Goal: Task Accomplishment & Management: Manage account settings

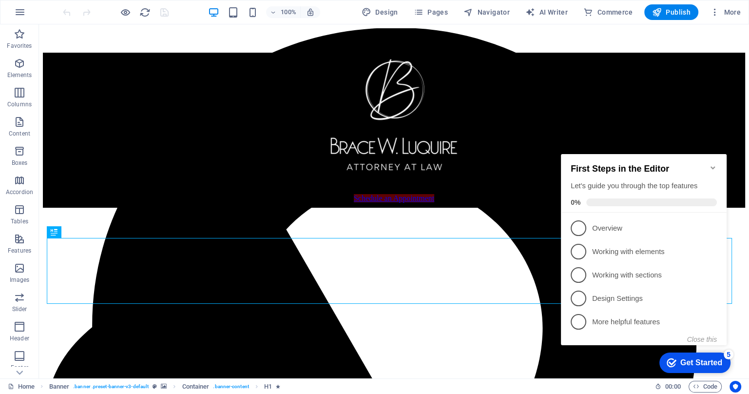
click at [712, 164] on icon "Minimize checklist" at bounding box center [713, 168] width 8 height 8
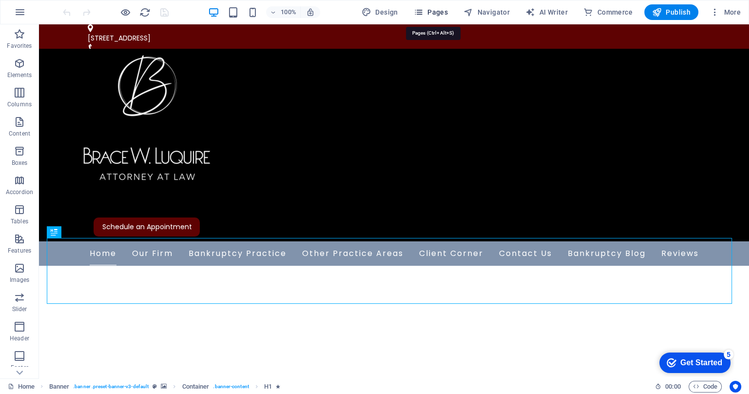
click at [444, 11] on span "Pages" at bounding box center [431, 12] width 34 height 10
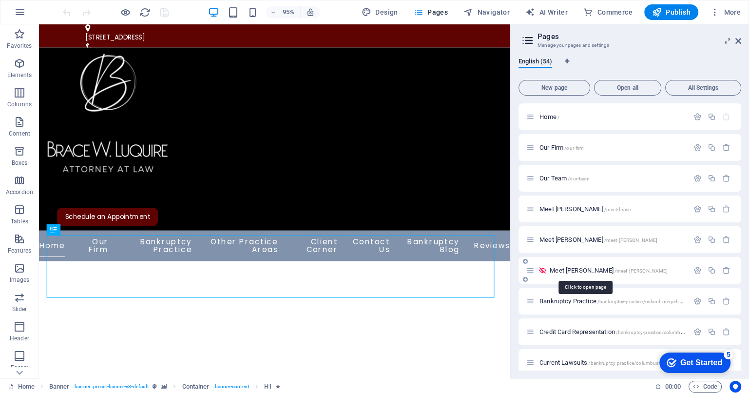
click at [581, 269] on span "Meet [PERSON_NAME] /meet-[PERSON_NAME]" at bounding box center [608, 269] width 118 height 7
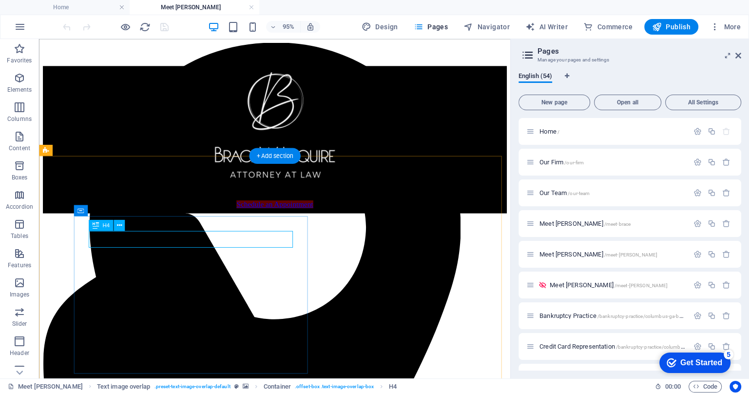
click at [693, 286] on icon "button" at bounding box center [697, 285] width 8 height 8
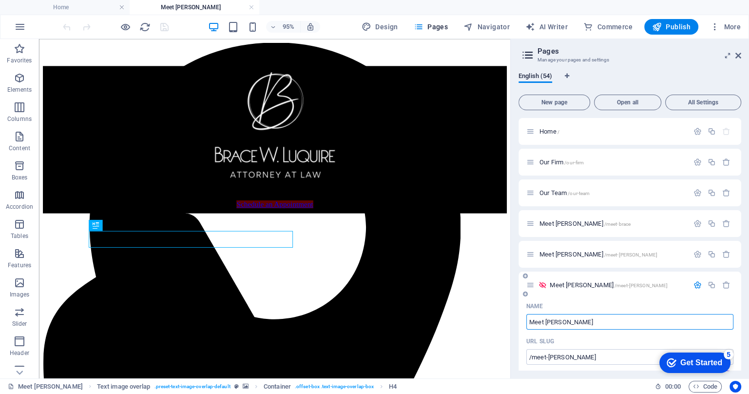
scroll to position [122, 0]
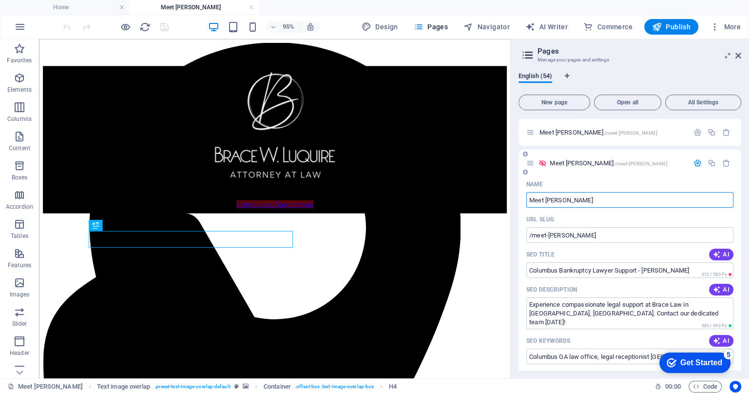
drag, startPoint x: 546, startPoint y: 199, endPoint x: 572, endPoint y: 199, distance: 26.8
click at [572, 199] on input "Meet [PERSON_NAME]" at bounding box center [629, 200] width 207 height 16
type input "Meet [PERSON_NAME]"
type input "/meet-[PERSON_NAME]"
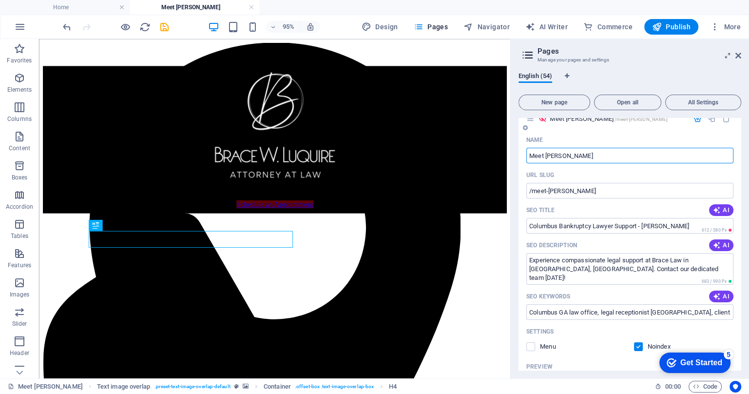
scroll to position [183, 0]
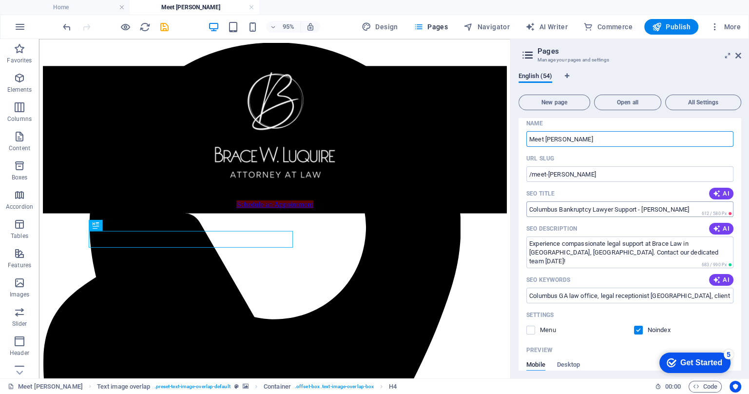
type input "Meet [PERSON_NAME]"
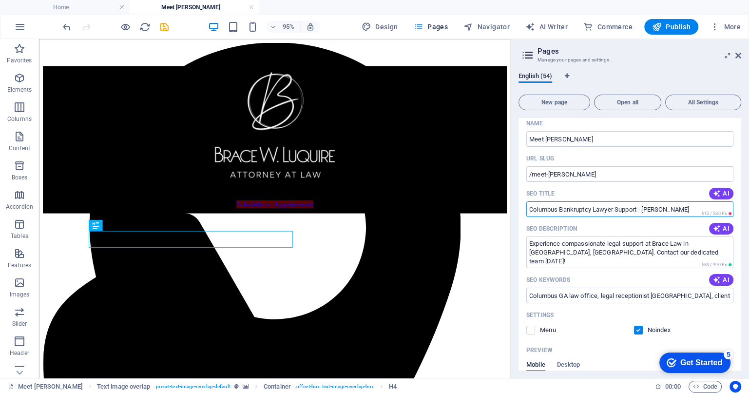
click at [676, 208] on input "Columbus Bankruptcy Lawyer Support - [PERSON_NAME]" at bounding box center [629, 209] width 207 height 16
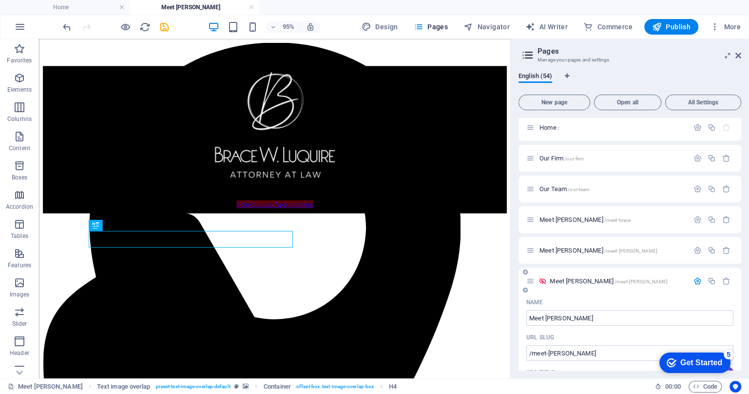
scroll to position [0, 0]
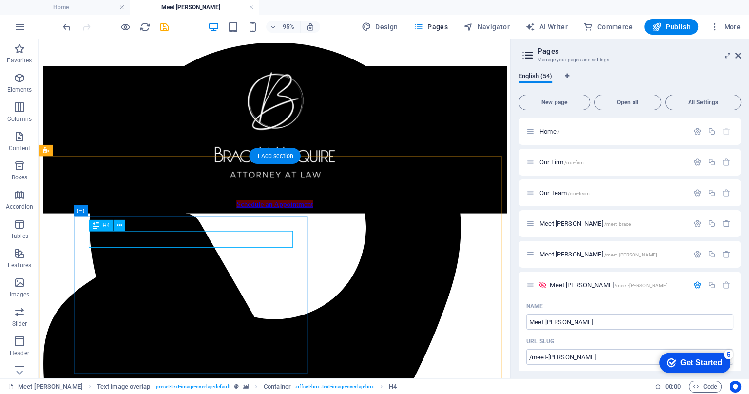
type input "Columbus Bankruptcy Lawyer Support - [PERSON_NAME]"
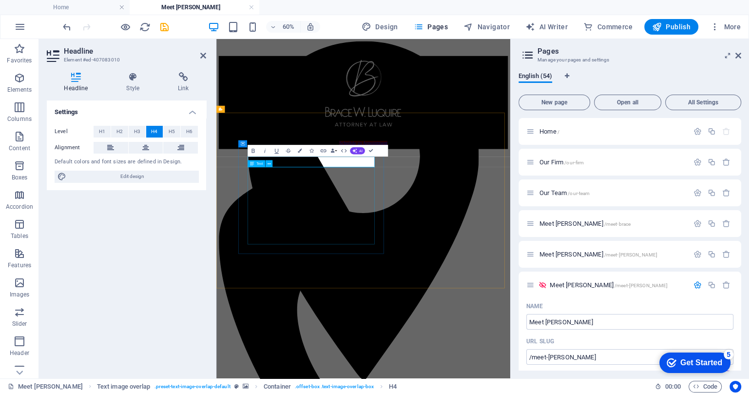
drag, startPoint x: 342, startPoint y: 287, endPoint x: 482, endPoint y: 197, distance: 167.0
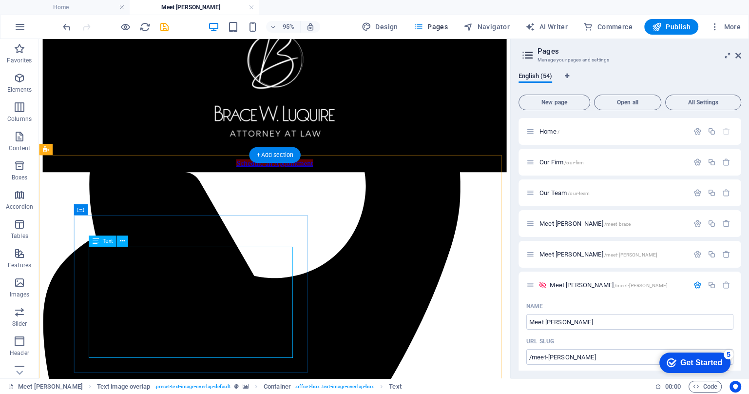
scroll to position [60, 0]
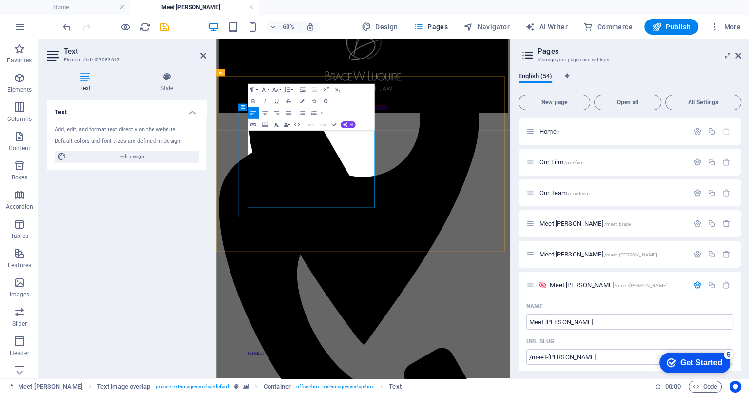
drag, startPoint x: 269, startPoint y: 221, endPoint x: 282, endPoint y: 309, distance: 89.5
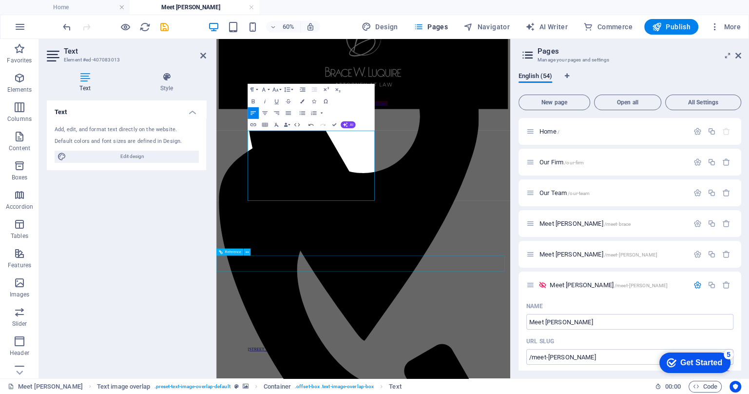
scroll to position [2697, 4]
click at [201, 55] on icon at bounding box center [203, 56] width 6 height 8
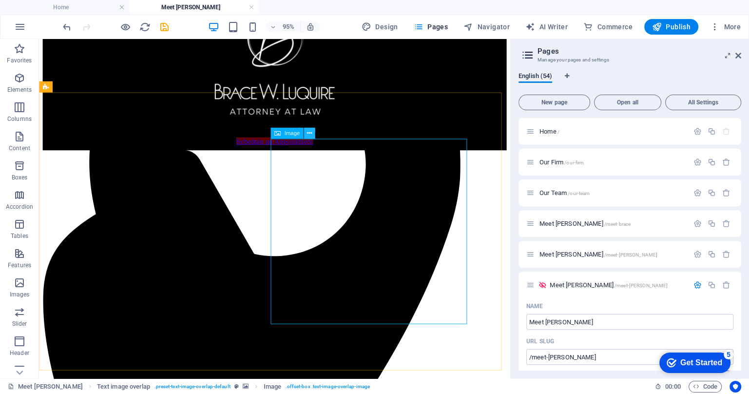
click at [309, 133] on icon at bounding box center [309, 133] width 5 height 10
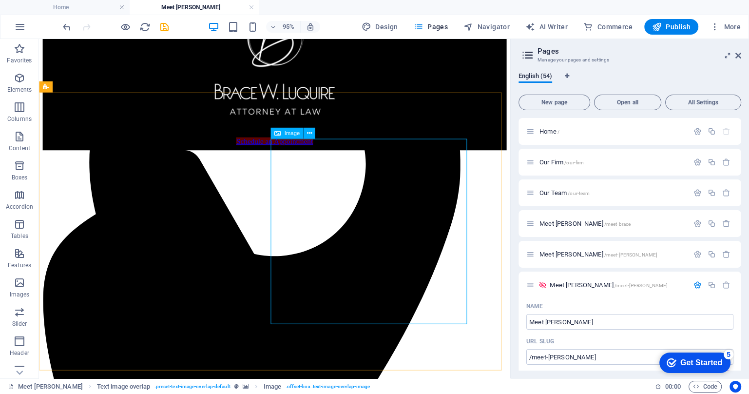
click at [300, 135] on div "Image" at bounding box center [286, 133] width 33 height 11
click at [307, 134] on icon at bounding box center [309, 133] width 5 height 10
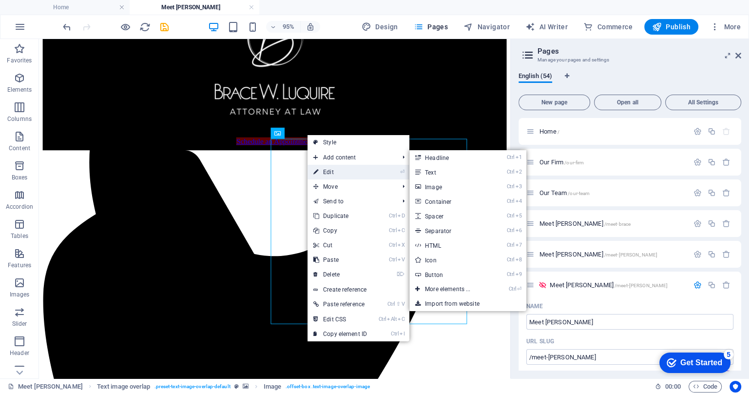
click at [331, 169] on link "⏎ Edit" at bounding box center [339, 172] width 65 height 15
select select "px"
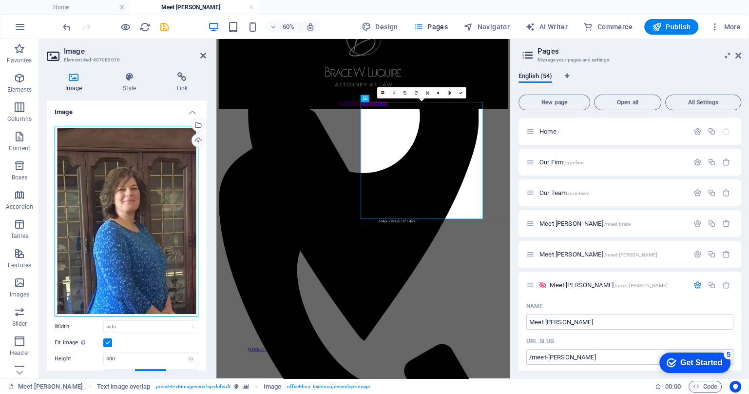
click at [157, 182] on div "Drag files here, click to choose files or select files from Files or our free s…" at bounding box center [127, 221] width 144 height 190
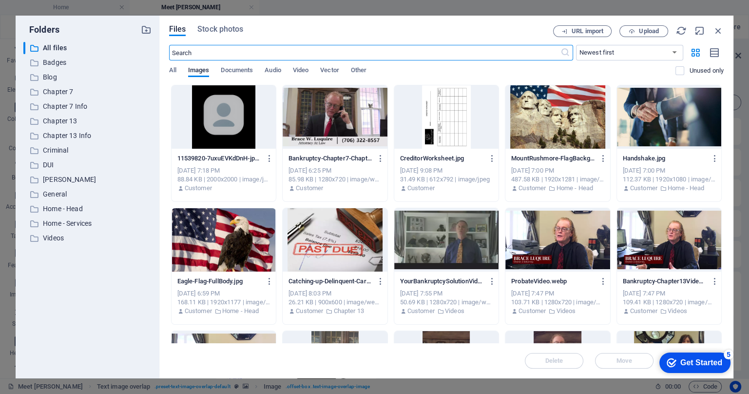
scroll to position [0, 0]
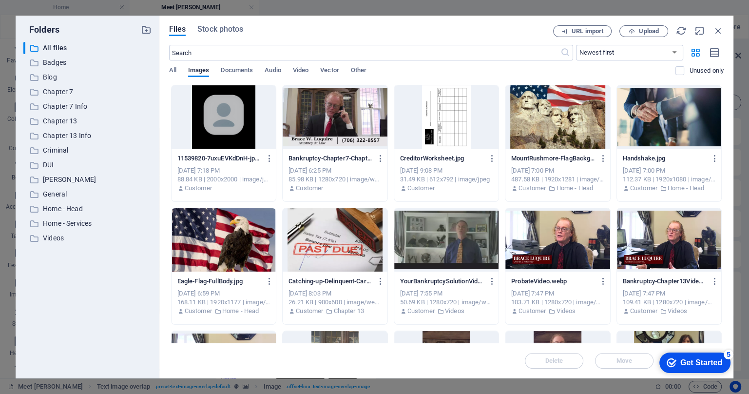
drag, startPoint x: 157, startPoint y: 182, endPoint x: 223, endPoint y: 106, distance: 100.2
click at [223, 106] on div at bounding box center [223, 116] width 104 height 63
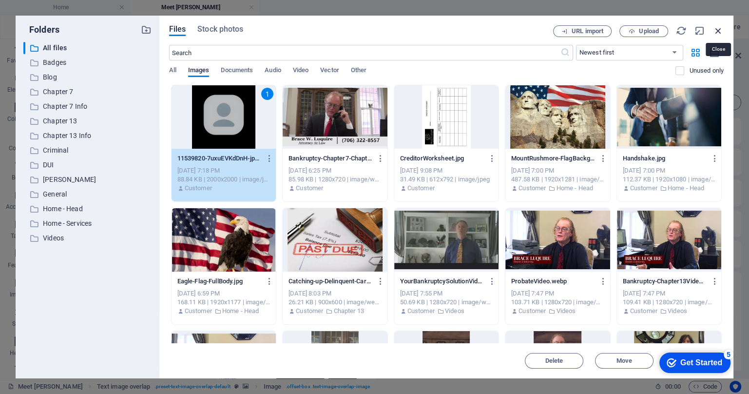
click at [717, 32] on icon "button" at bounding box center [718, 30] width 11 height 11
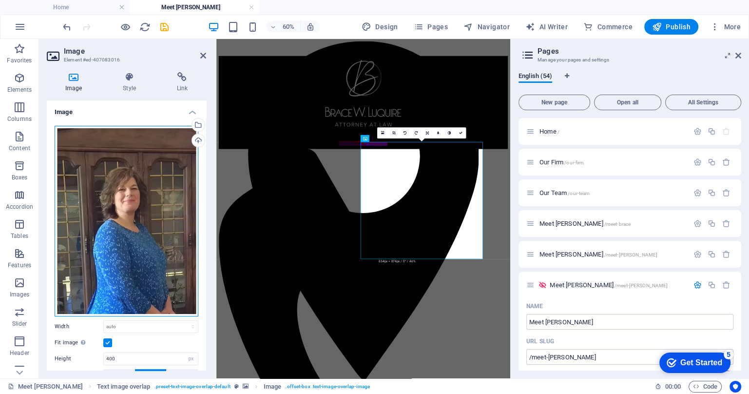
click at [142, 170] on div "Drag files here, click to choose files or select files from Files or our free s…" at bounding box center [127, 221] width 144 height 190
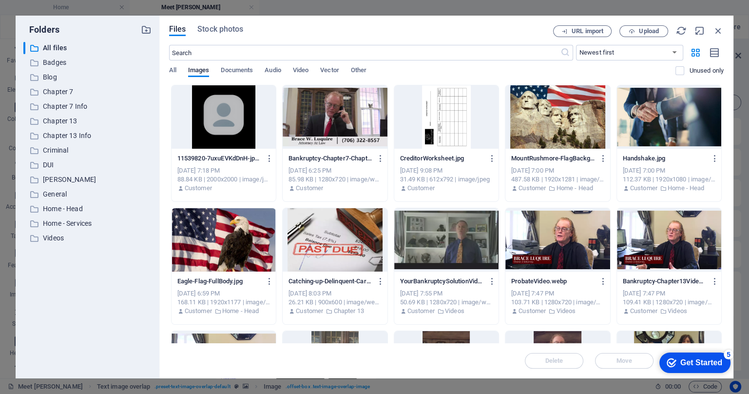
click at [228, 124] on div at bounding box center [223, 116] width 104 height 63
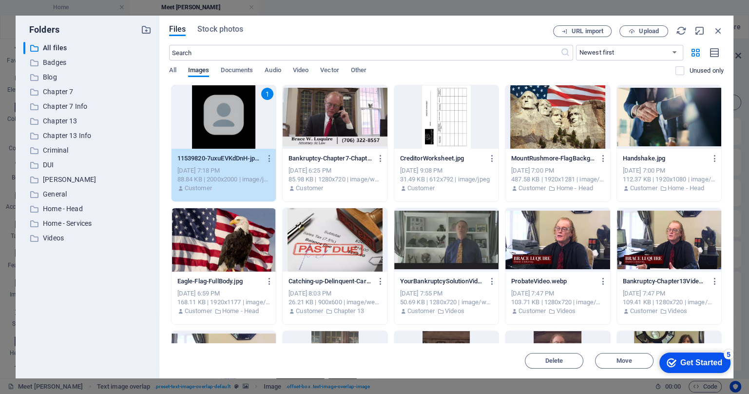
click at [228, 124] on div "1" at bounding box center [223, 116] width 104 height 63
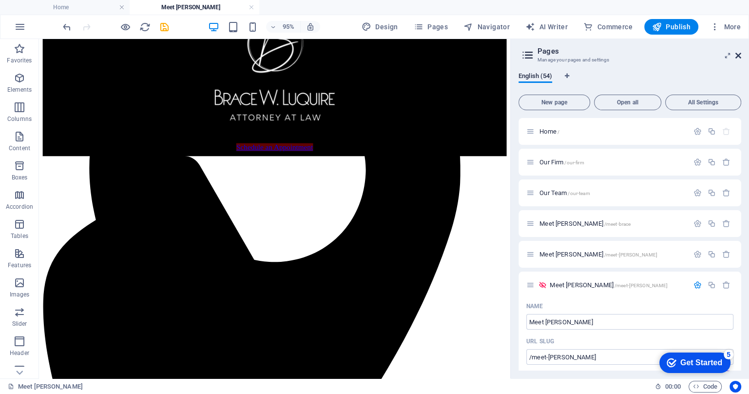
click at [740, 52] on icon at bounding box center [738, 56] width 6 height 8
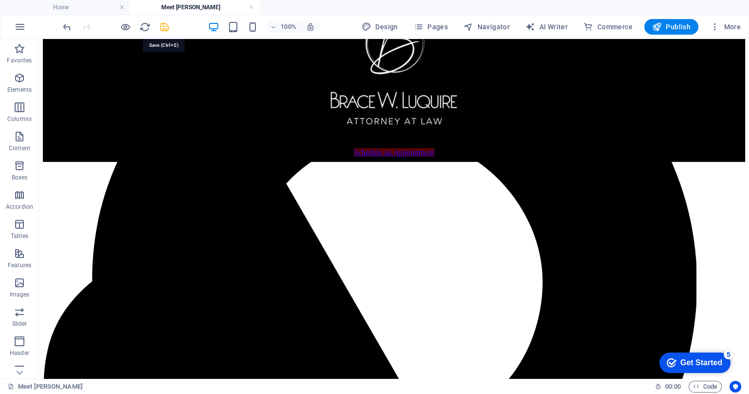
click at [162, 27] on icon "save" at bounding box center [164, 26] width 11 height 11
click at [437, 23] on span "Pages" at bounding box center [431, 27] width 34 height 10
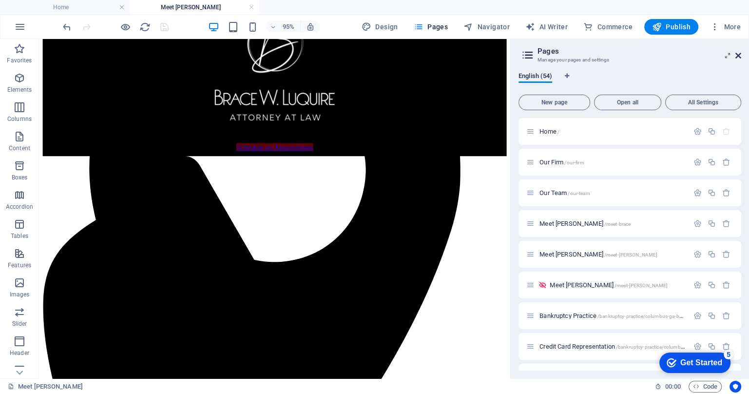
drag, startPoint x: 739, startPoint y: 57, endPoint x: 644, endPoint y: 17, distance: 103.4
click at [739, 57] on icon at bounding box center [738, 56] width 6 height 8
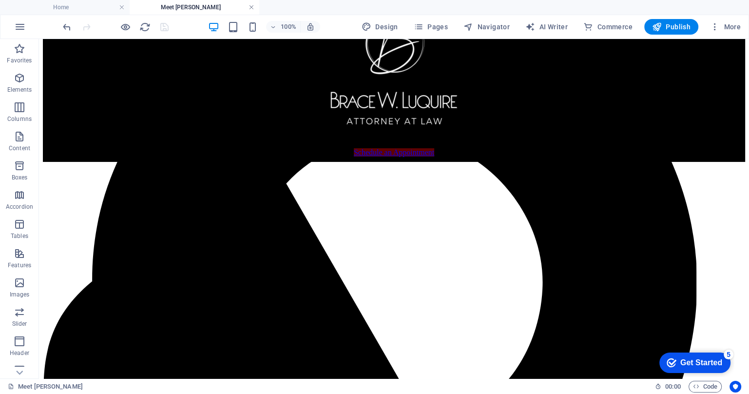
click at [251, 7] on link at bounding box center [251, 7] width 6 height 9
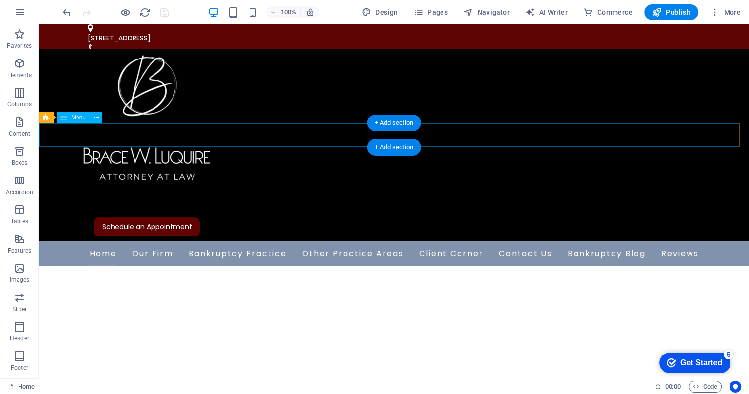
click at [144, 242] on nav "Home Our Firm Our Team Meet [PERSON_NAME] Meet [PERSON_NAME] Bankruptcy Practic…" at bounding box center [393, 253] width 709 height 23
